Goal: Check status

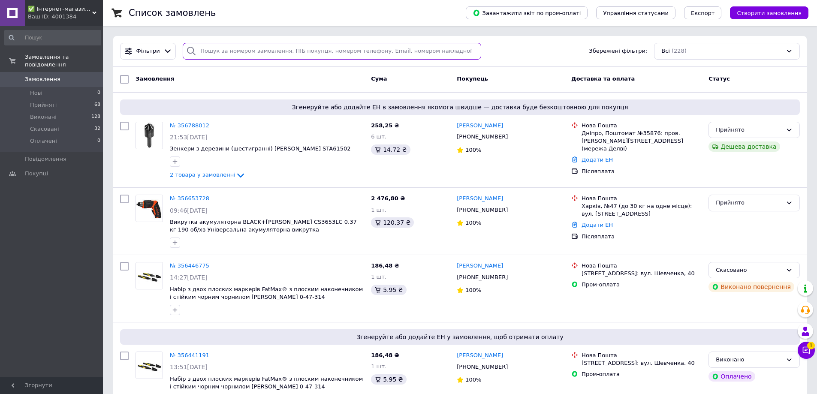
click at [212, 51] on input "search" at bounding box center [332, 51] width 299 height 17
paste input "351409993"
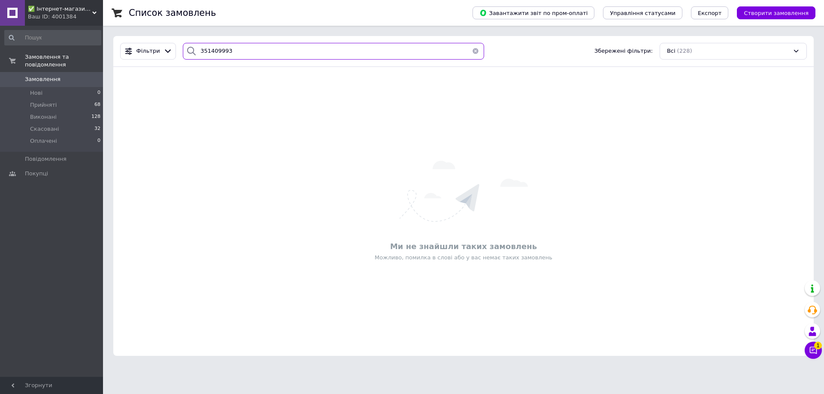
type input "351409993"
click at [72, 6] on span "✅ Інтернет-магазин: DeWALT 🔸 BLACK+DECKER 🔸 STANLEY 🔸 EnerSol 🔸 SEQUOIA 🔸 STIGA…" at bounding box center [60, 9] width 64 height 8
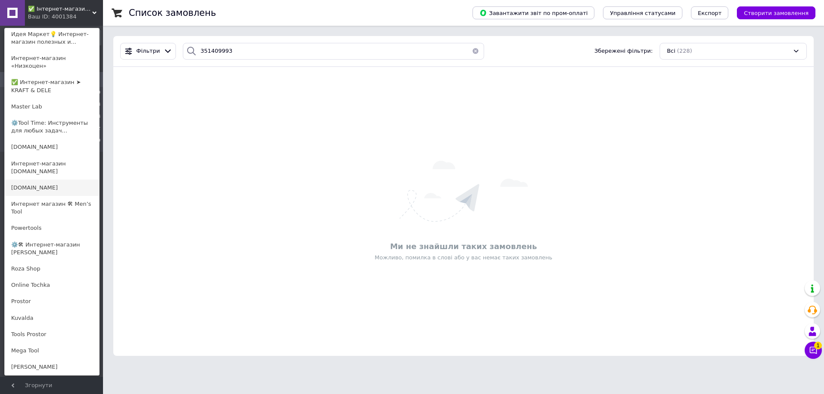
scroll to position [410, 0]
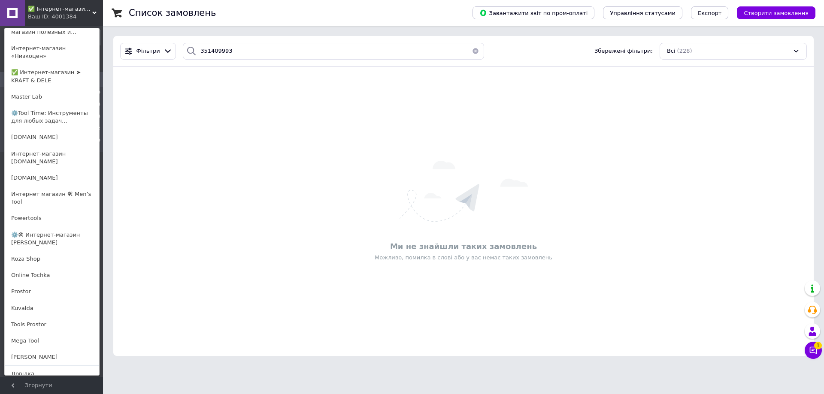
click at [68, 11] on span "✅ Інтернет-магазин: DeWALT 🔸 BLACK+DECKER 🔸 STANLEY 🔸 EnerSol 🔸 SEQUOIA 🔸 STIGA…" at bounding box center [60, 9] width 64 height 8
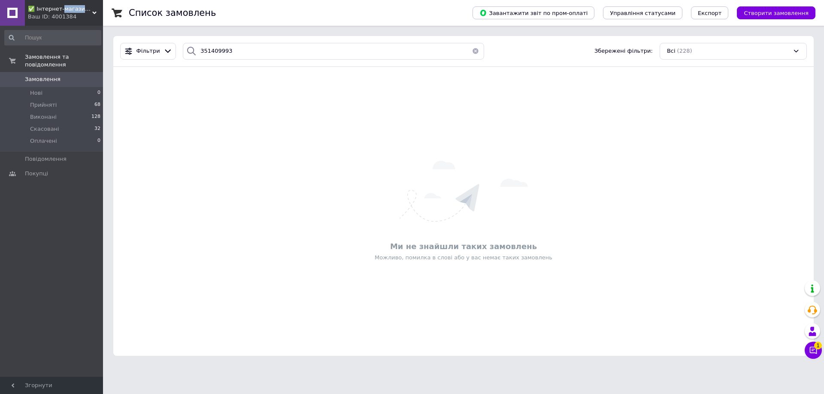
click at [68, 11] on span "✅ Інтернет-магазин: DeWALT 🔸 BLACK+DECKER 🔸 STANLEY 🔸 EnerSol 🔸 SEQUOIA 🔸 STIGA…" at bounding box center [60, 9] width 64 height 8
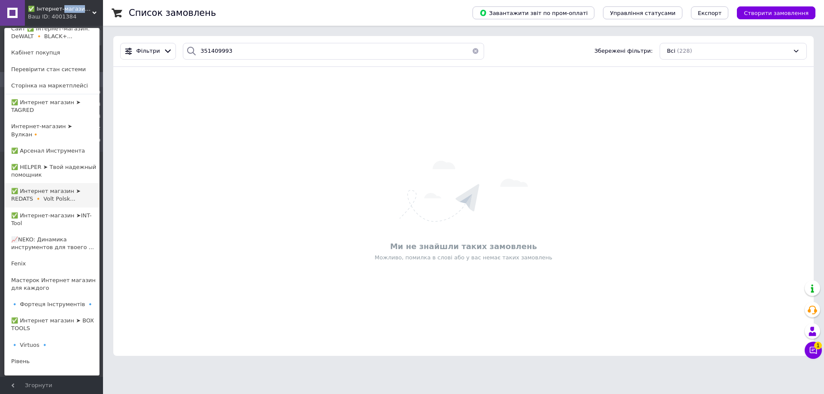
scroll to position [0, 0]
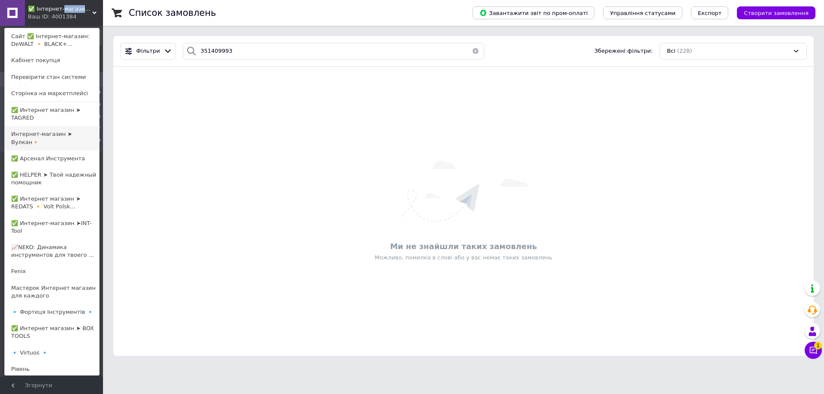
click at [59, 134] on link "Интернет-магазин ➤ Вулкан🔸" at bounding box center [52, 138] width 94 height 24
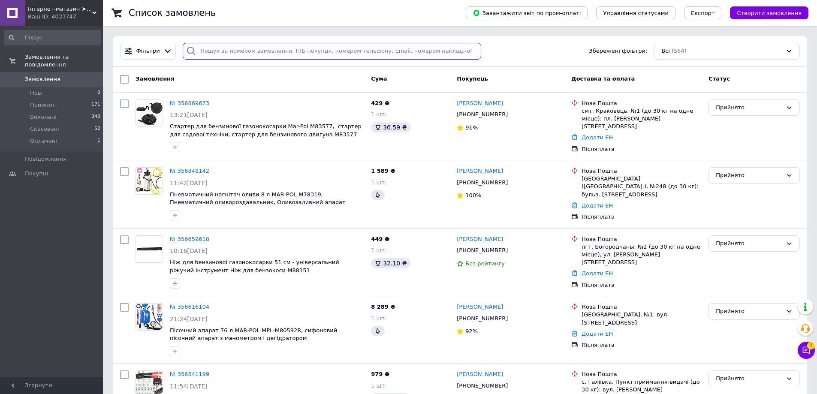
click at [196, 48] on input "search" at bounding box center [332, 51] width 299 height 17
paste input "351409993"
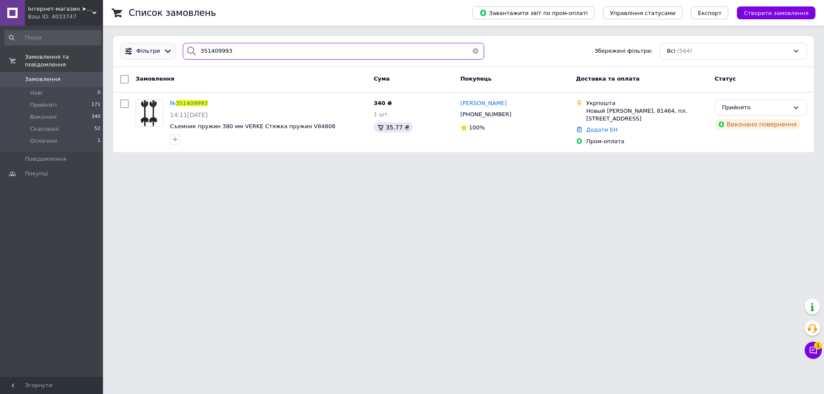
type input "351409993"
click at [41, 11] on span "Інтернет-магазин ➤ Вулкан🔸" at bounding box center [60, 9] width 64 height 8
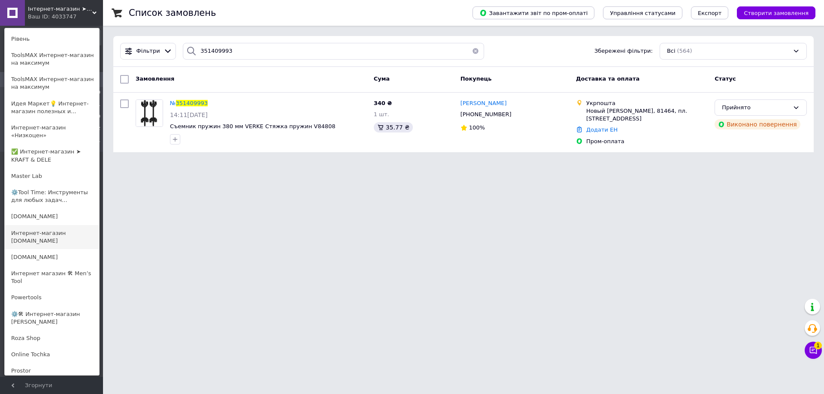
scroll to position [343, 0]
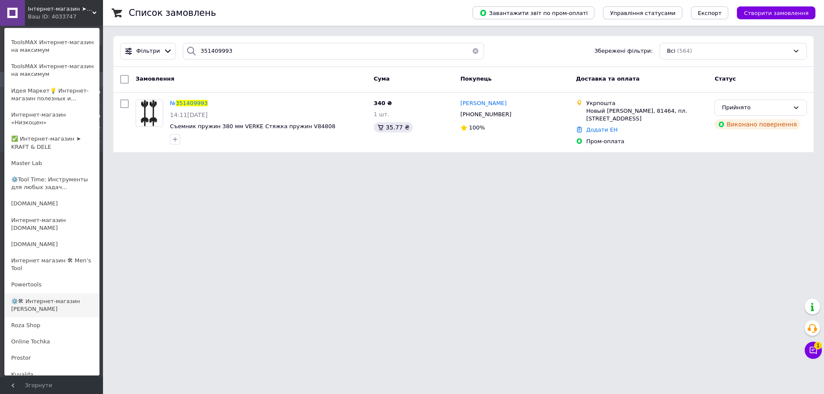
click at [51, 293] on link "⚙️🛠 Интернет-магазин ALORA" at bounding box center [52, 305] width 94 height 24
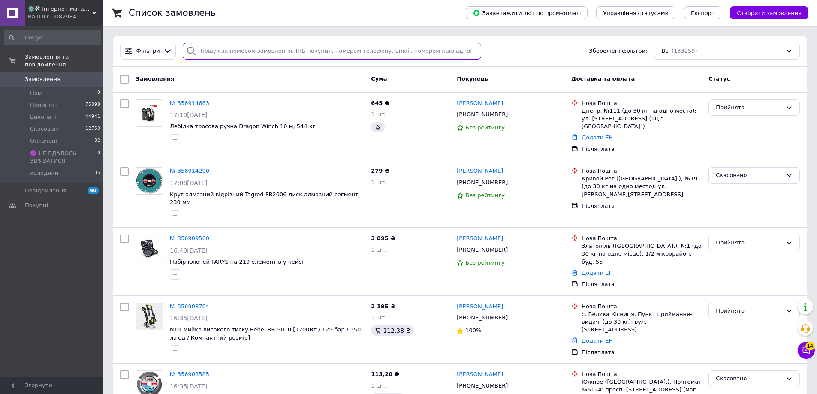
click at [228, 48] on input "search" at bounding box center [332, 51] width 299 height 17
paste input "352861910"
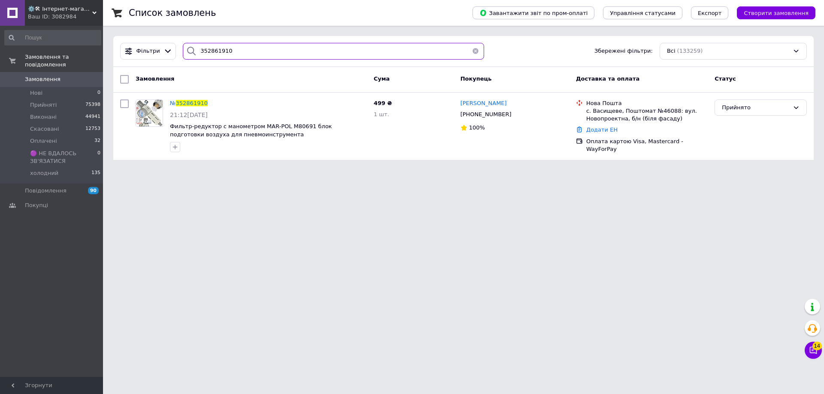
type input "352861910"
